Goal: Information Seeking & Learning: Learn about a topic

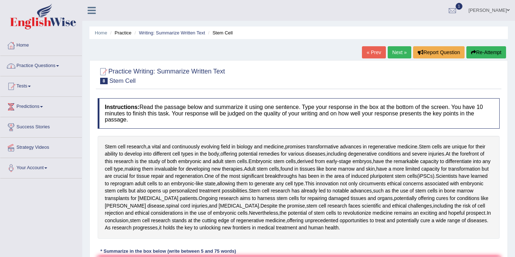
scroll to position [4, 0]
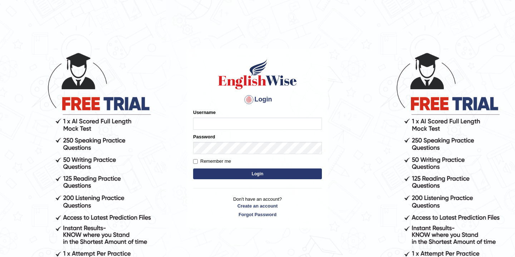
click at [169, 164] on body "Login Please fix the following errors: Username Password Remember me Login Don'…" at bounding box center [257, 154] width 515 height 257
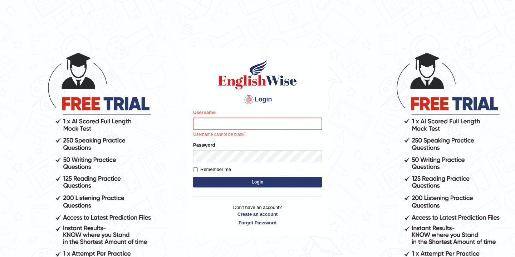
click at [207, 130] on div "Username Username cannot be blank." at bounding box center [257, 123] width 129 height 29
click at [204, 122] on input "Username" at bounding box center [257, 123] width 129 height 12
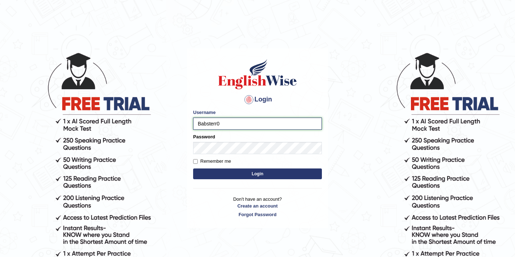
click at [230, 125] on input "Babsterr0" at bounding box center [257, 123] width 129 height 12
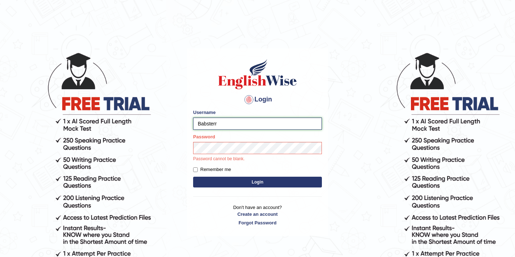
type input "Babsterro"
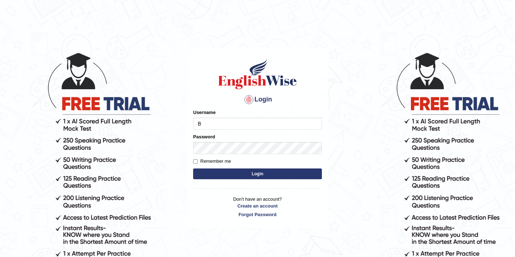
type input "Babsterro"
click at [216, 175] on button "Login" at bounding box center [257, 173] width 129 height 11
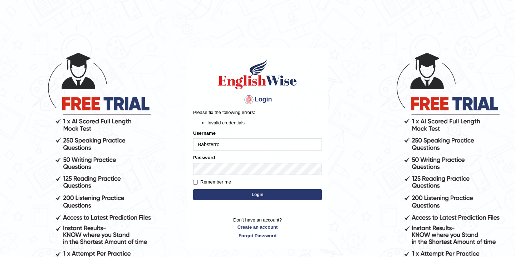
click at [259, 196] on button "Login" at bounding box center [257, 194] width 129 height 11
click at [250, 196] on button "Login" at bounding box center [257, 194] width 129 height 11
click at [208, 148] on input "Babsterro" at bounding box center [257, 144] width 129 height 12
click at [208, 147] on input "Babsterro" at bounding box center [257, 144] width 129 height 12
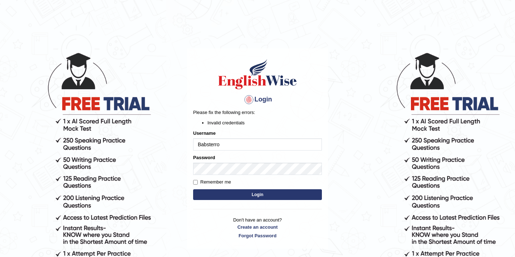
click at [223, 146] on input "Babsterro" at bounding box center [257, 144] width 129 height 12
click at [242, 146] on input "Babsterro" at bounding box center [257, 144] width 129 height 12
click at [229, 195] on button "Login" at bounding box center [257, 194] width 129 height 11
click at [240, 195] on button "Login" at bounding box center [257, 194] width 129 height 11
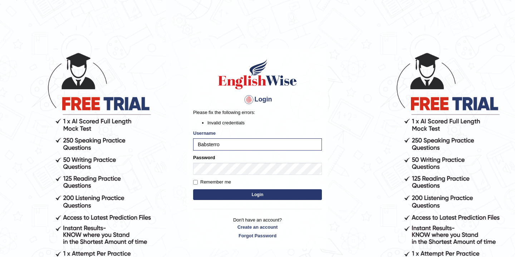
click at [234, 194] on button "Login" at bounding box center [257, 194] width 129 height 11
click at [224, 195] on button "Login" at bounding box center [257, 194] width 129 height 11
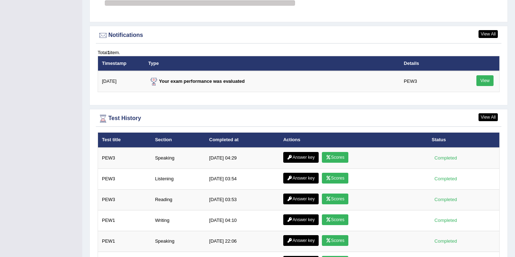
scroll to position [923, 0]
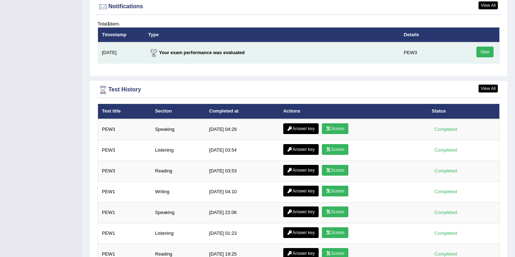
click at [486, 48] on link "View" at bounding box center [485, 52] width 17 height 11
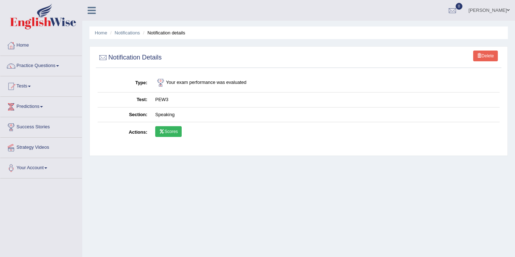
click at [169, 131] on link "Scores" at bounding box center [168, 131] width 26 height 11
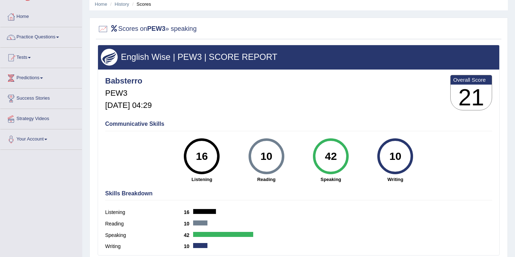
scroll to position [14, 0]
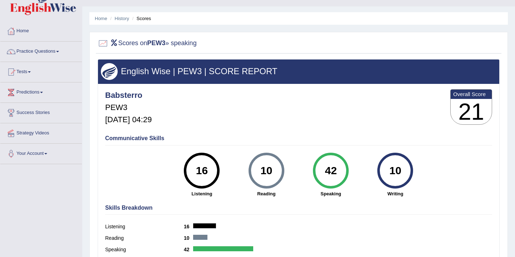
click at [34, 133] on link "Strategy Videos" at bounding box center [41, 132] width 82 height 18
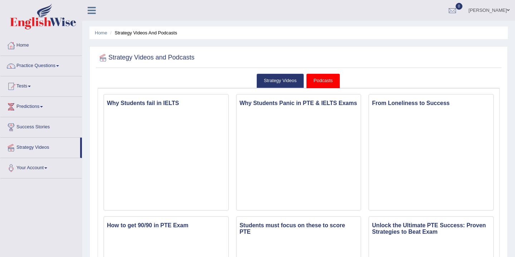
click at [24, 88] on link "Tests" at bounding box center [41, 85] width 82 height 18
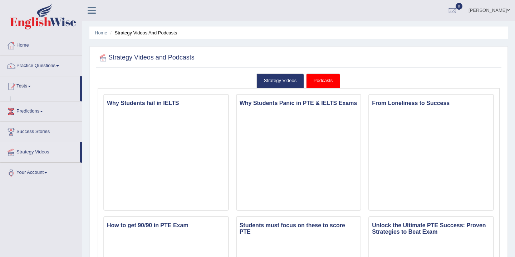
click at [24, 88] on link "Tests" at bounding box center [40, 85] width 80 height 18
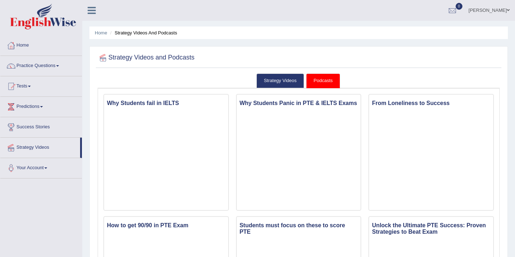
click at [24, 88] on link "Tests" at bounding box center [41, 85] width 82 height 18
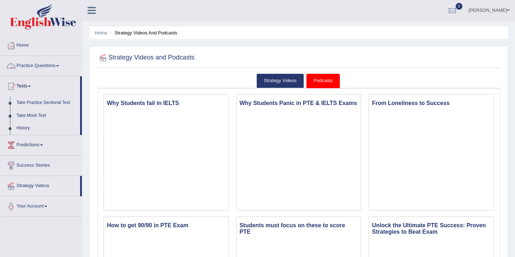
click at [42, 67] on link "Practice Questions" at bounding box center [41, 65] width 82 height 18
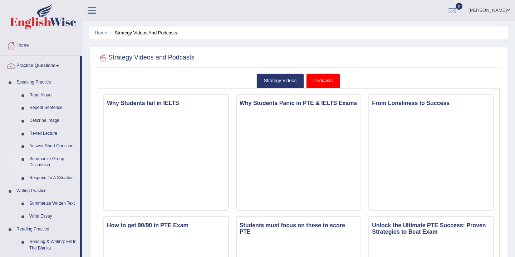
click at [34, 158] on link "Summarize Group Discussion" at bounding box center [53, 161] width 54 height 19
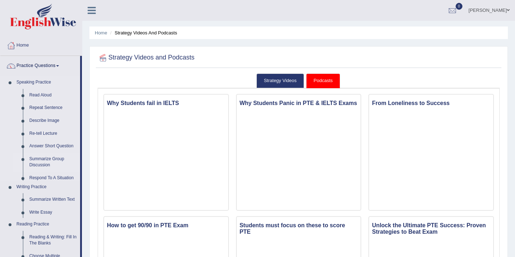
click at [34, 158] on ul "Speaking Practice Read Aloud Repeat Sentence Describe Image Re-tell Lecture Ans…" at bounding box center [40, 262] width 80 height 372
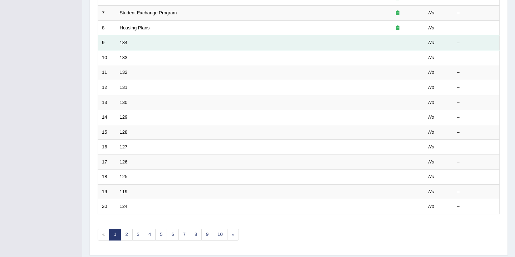
scroll to position [213, 0]
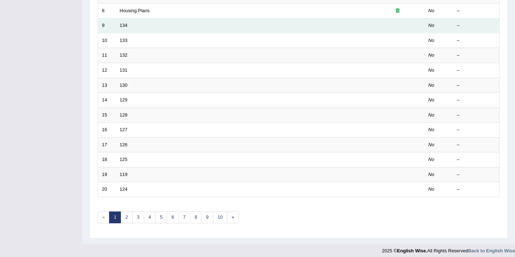
click at [144, 23] on td "134" at bounding box center [243, 25] width 255 height 15
click at [121, 26] on link "134" at bounding box center [124, 25] width 8 height 5
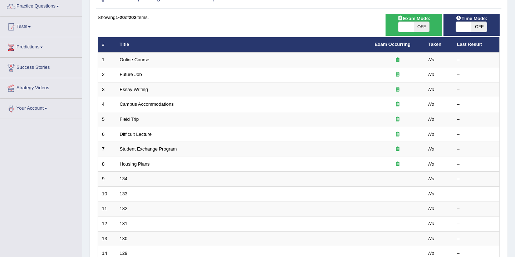
scroll to position [55, 0]
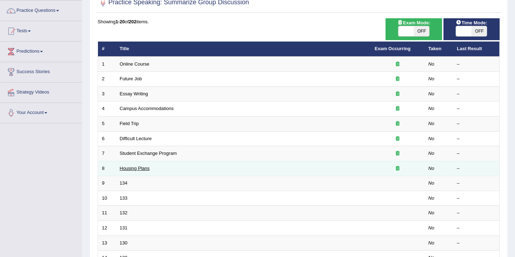
click at [138, 166] on link "Housing Plans" at bounding box center [135, 167] width 30 height 5
click at [141, 165] on link "Housing Plans" at bounding box center [135, 167] width 30 height 5
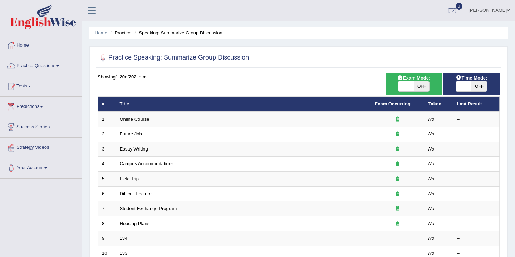
scroll to position [60, 0]
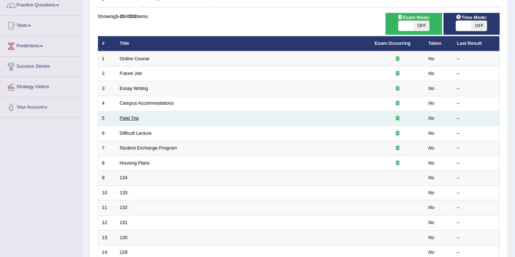
click at [130, 118] on link "Field Trip" at bounding box center [129, 117] width 19 height 5
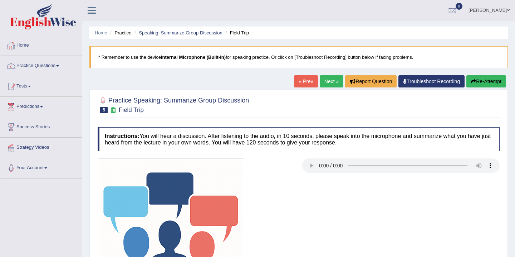
click at [25, 46] on link "Home" at bounding box center [41, 44] width 82 height 18
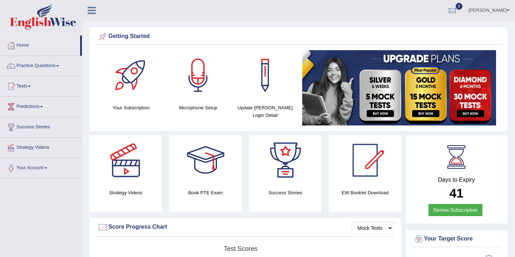
click at [27, 64] on link "Practice Questions" at bounding box center [41, 65] width 82 height 18
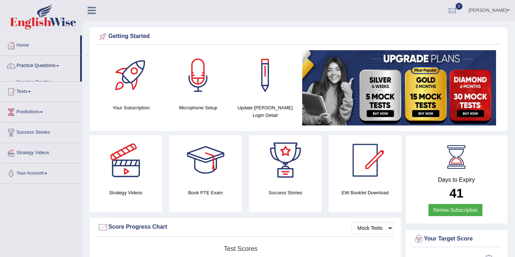
click at [27, 64] on link "Practice Questions" at bounding box center [40, 65] width 80 height 18
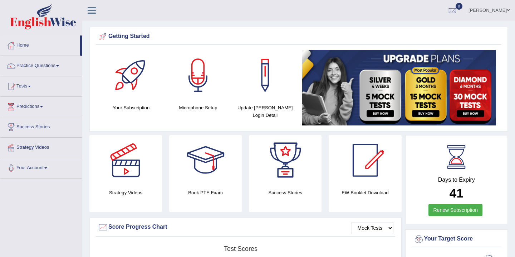
click at [27, 64] on link "Practice Questions" at bounding box center [41, 65] width 82 height 18
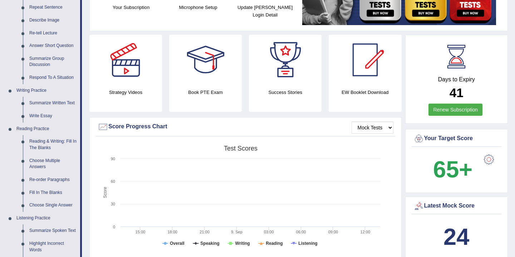
scroll to position [115, 0]
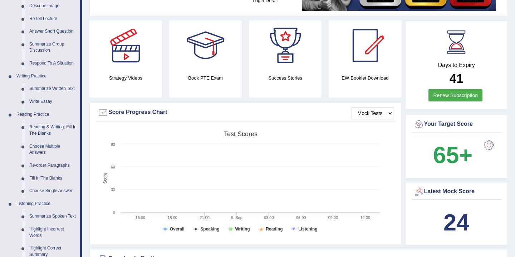
click at [40, 214] on link "Summarize Spoken Text" at bounding box center [53, 216] width 54 height 13
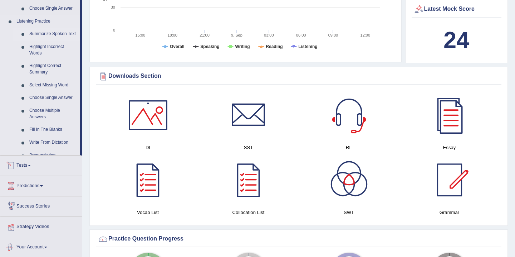
scroll to position [476, 0]
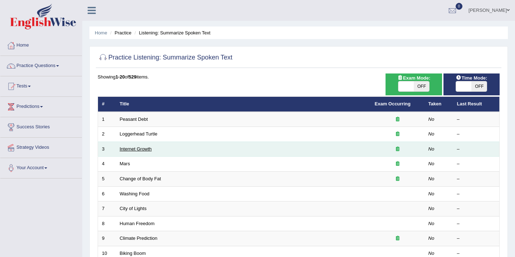
click at [134, 149] on link "Internet Growth" at bounding box center [136, 148] width 32 height 5
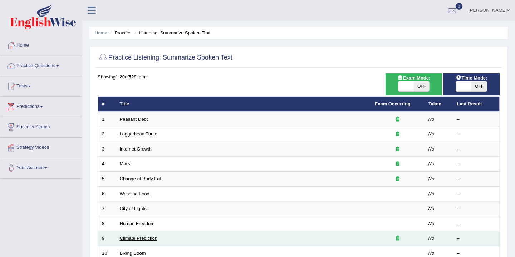
click at [133, 238] on link "Climate Prediction" at bounding box center [139, 237] width 38 height 5
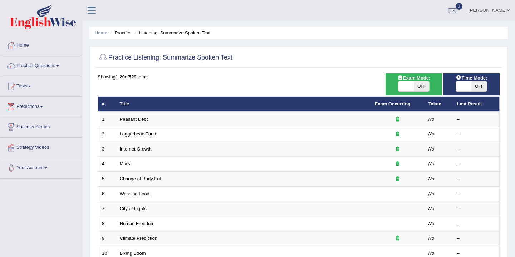
click at [54, 65] on link "Practice Questions" at bounding box center [41, 65] width 82 height 18
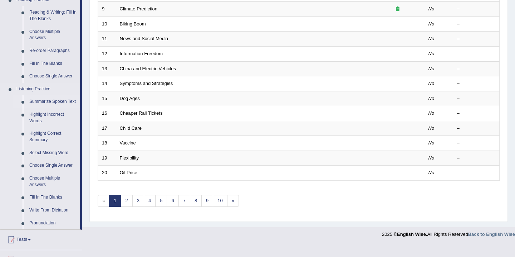
scroll to position [243, 0]
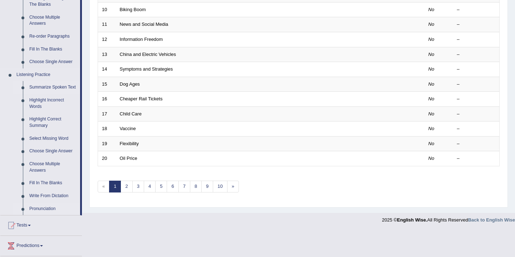
click at [45, 205] on link "Pronunciation" at bounding box center [53, 208] width 54 height 13
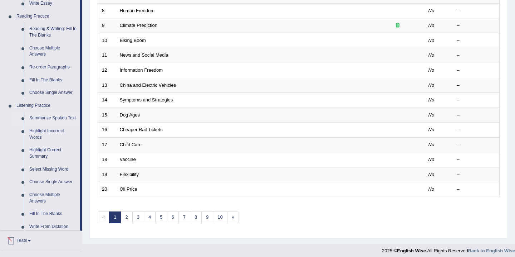
scroll to position [272, 0]
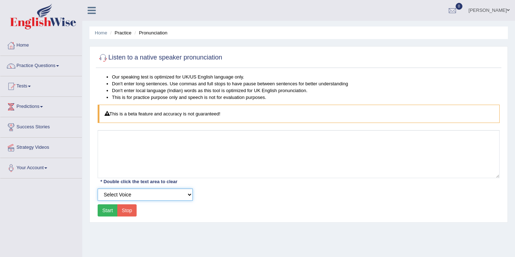
click at [190, 194] on select "Select Voice UK English Female UK English Male" at bounding box center [145, 194] width 95 height 12
select select "67"
click at [106, 212] on button "Start" at bounding box center [108, 210] width 20 height 12
click at [106, 210] on div "Start Stop" at bounding box center [117, 210] width 39 height 12
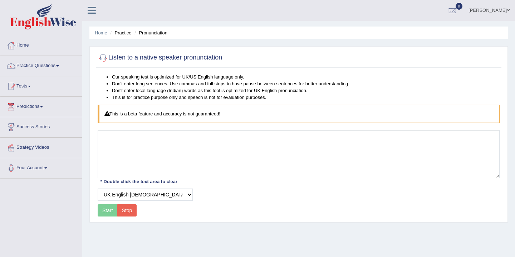
click at [130, 208] on button "Stop" at bounding box center [127, 210] width 20 height 12
click at [109, 211] on button "Start" at bounding box center [108, 210] width 20 height 12
click at [123, 33] on li "Practice" at bounding box center [119, 32] width 23 height 7
click at [121, 35] on li "Practice" at bounding box center [119, 32] width 23 height 7
click at [104, 213] on div "Start Stop" at bounding box center [117, 210] width 39 height 12
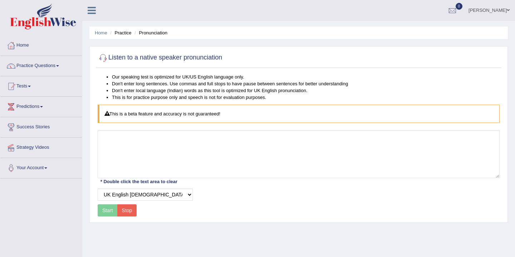
click at [104, 213] on div "Start Stop" at bounding box center [117, 210] width 39 height 12
click at [104, 211] on div "Start Stop" at bounding box center [117, 210] width 39 height 12
click at [19, 47] on link "Home" at bounding box center [41, 44] width 82 height 18
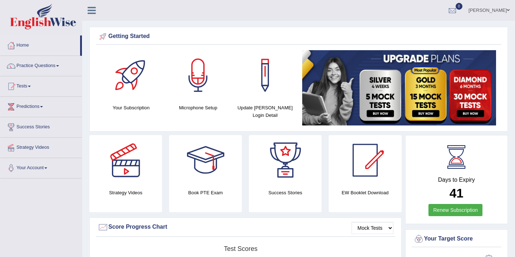
click at [27, 87] on link "Tests" at bounding box center [41, 85] width 82 height 18
click at [27, 87] on link "Tests" at bounding box center [40, 85] width 80 height 18
click at [44, 70] on link "Practice Questions" at bounding box center [41, 65] width 82 height 18
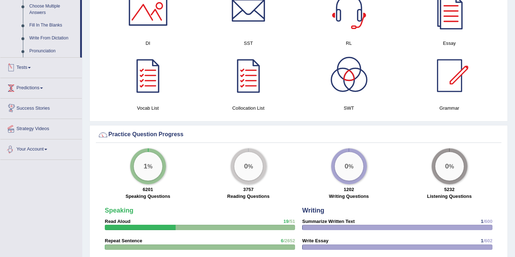
scroll to position [415, 0]
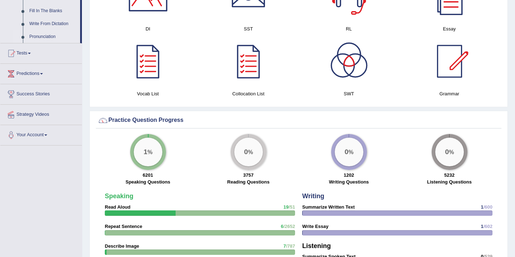
click at [35, 34] on link "Pronunciation" at bounding box center [53, 36] width 54 height 13
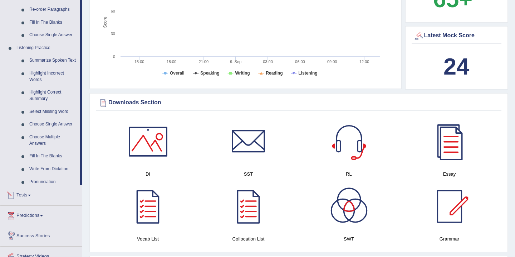
scroll to position [468, 0]
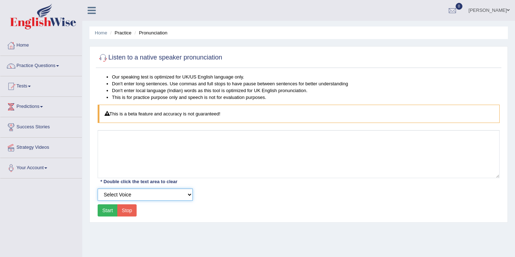
click at [189, 194] on select "Select Voice UK English Female UK English Male" at bounding box center [145, 194] width 95 height 12
select select "67"
click at [106, 213] on button "Start" at bounding box center [108, 210] width 20 height 12
click at [28, 68] on link "Practice Questions" at bounding box center [41, 65] width 82 height 18
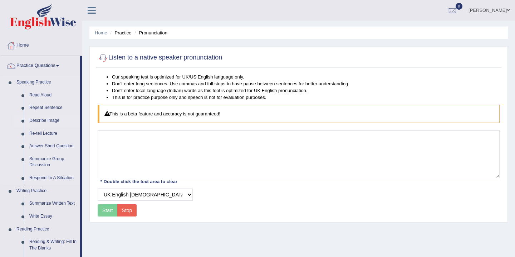
click at [47, 119] on link "Describe Image" at bounding box center [53, 120] width 54 height 13
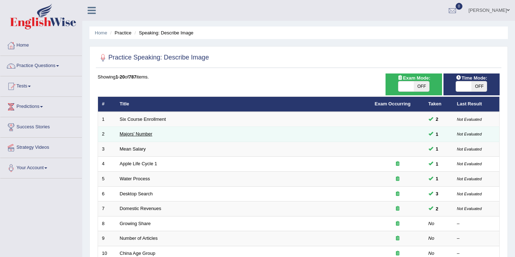
click at [134, 133] on link "Majors' Number" at bounding box center [136, 133] width 33 height 5
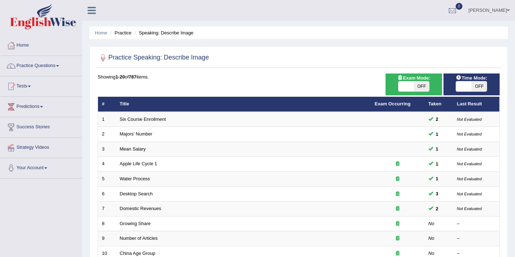
click at [34, 106] on link "Predictions" at bounding box center [41, 106] width 82 height 18
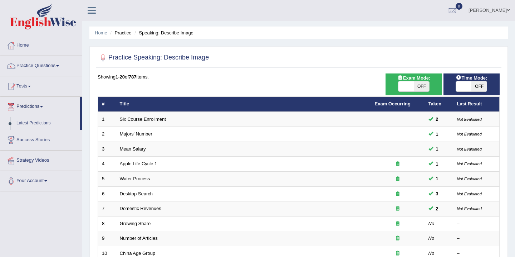
click at [35, 104] on link "Predictions" at bounding box center [40, 106] width 80 height 18
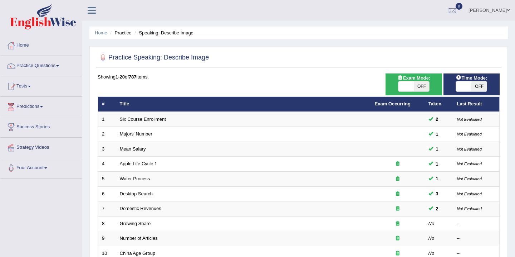
click at [35, 104] on link "Predictions" at bounding box center [41, 106] width 82 height 18
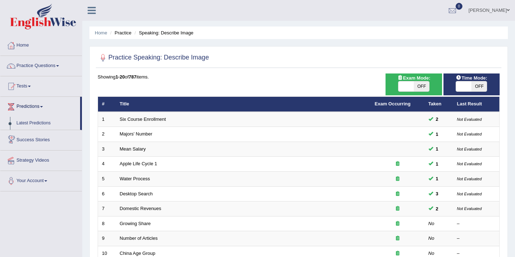
click at [36, 139] on link "Success Stories" at bounding box center [41, 139] width 82 height 18
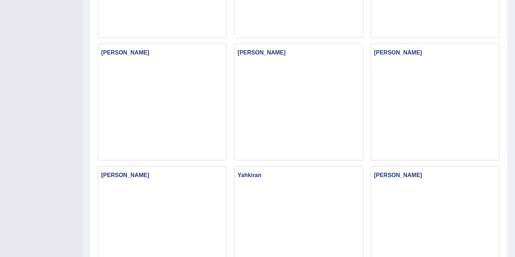
scroll to position [383, 0]
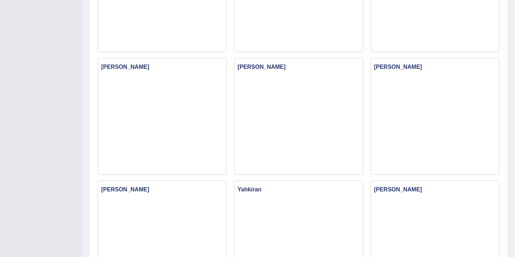
click at [39, 56] on div "Toggle navigation Home Practice Questions Speaking Practice Read Aloud Repeat S…" at bounding box center [257, 93] width 515 height 953
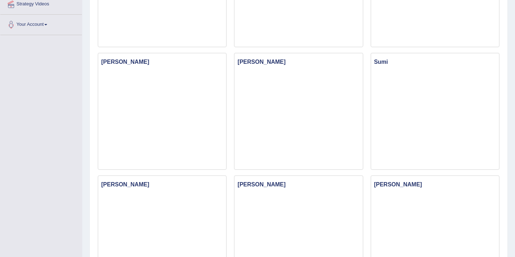
scroll to position [157, 0]
